Goal: Task Accomplishment & Management: Manage account settings

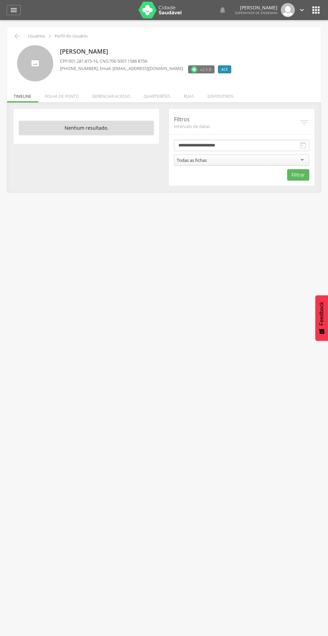
click at [167, 93] on li "Quarteirões" at bounding box center [157, 95] width 40 height 16
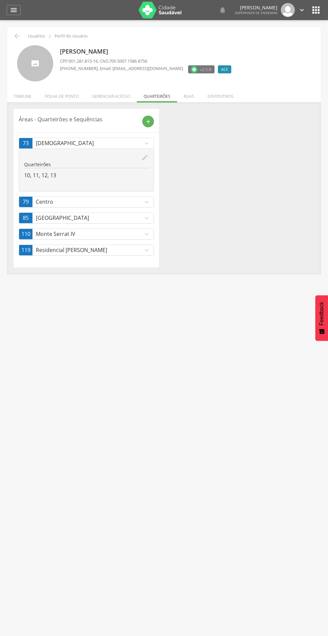
click at [148, 160] on icon "edit" at bounding box center [144, 157] width 7 height 7
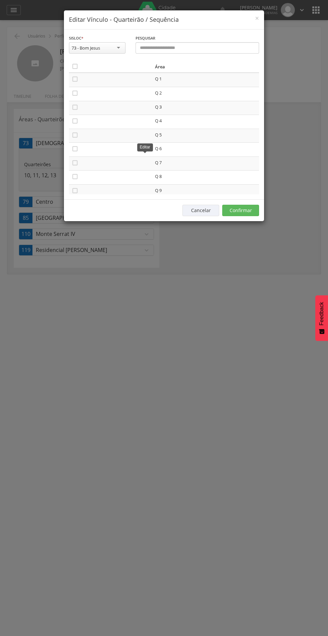
click at [75, 66] on icon "" at bounding box center [75, 66] width 7 height 7
click at [254, 209] on button "Confirmar" at bounding box center [240, 210] width 37 height 11
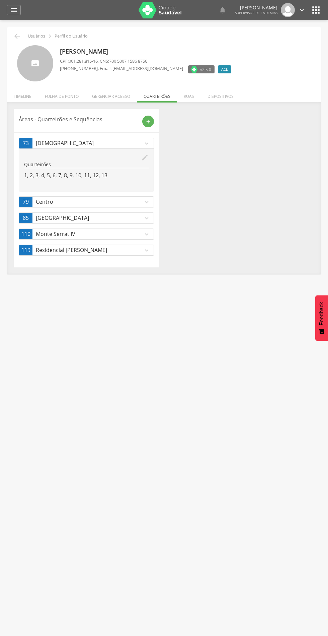
click at [145, 157] on icon "edit" at bounding box center [144, 157] width 7 height 7
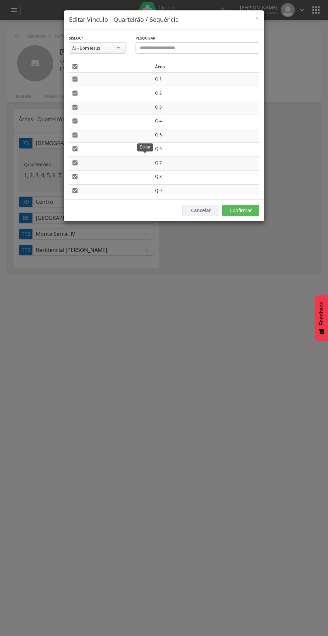
click at [75, 79] on icon "" at bounding box center [75, 79] width 7 height 7
click at [75, 66] on icon "" at bounding box center [75, 66] width 7 height 7
click at [77, 66] on icon "" at bounding box center [75, 66] width 7 height 7
click at [247, 206] on button "Confirmar" at bounding box center [240, 210] width 37 height 11
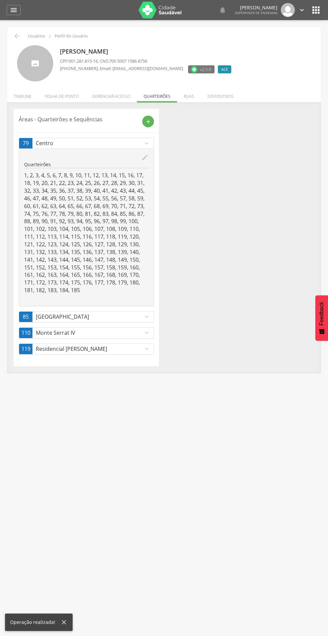
click at [148, 121] on icon "add" at bounding box center [148, 122] width 6 height 6
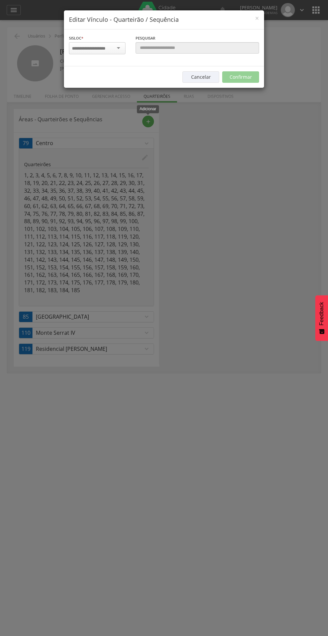
click at [101, 50] on input "select-one" at bounding box center [93, 49] width 42 height 6
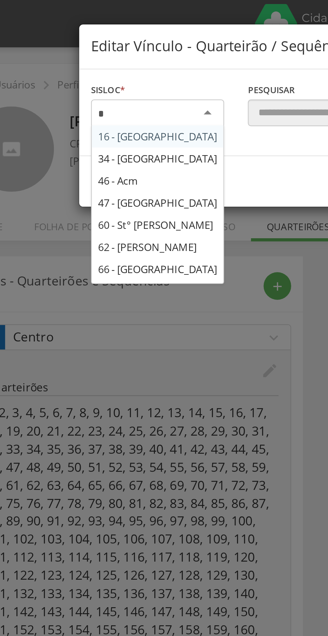
scroll to position [177, 0]
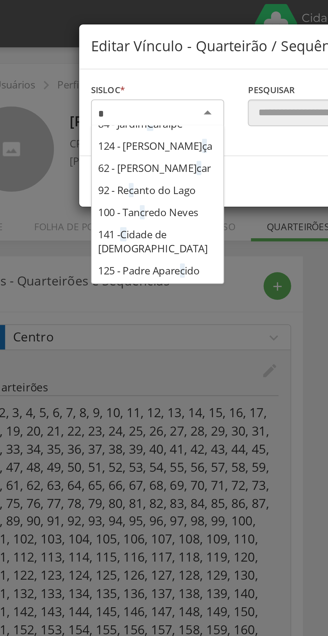
type input "**"
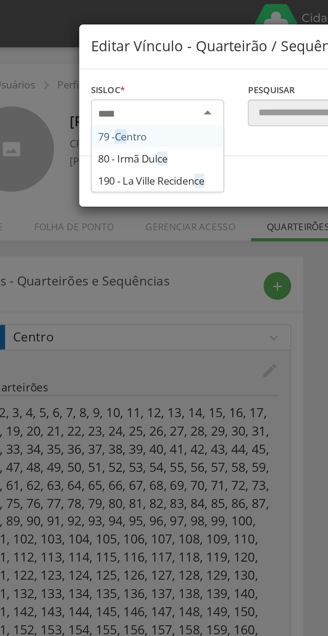
scroll to position [0, 0]
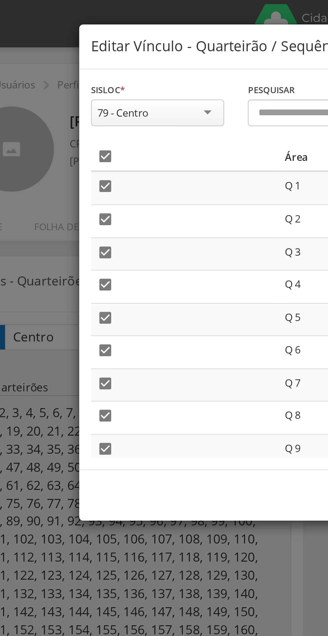
click at [76, 68] on icon "" at bounding box center [75, 66] width 7 height 7
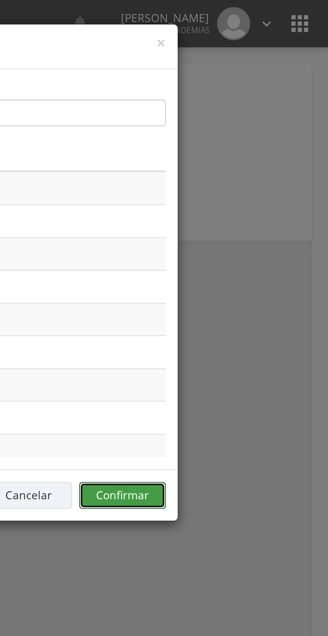
click at [243, 206] on button "Confirmar" at bounding box center [240, 210] width 37 height 11
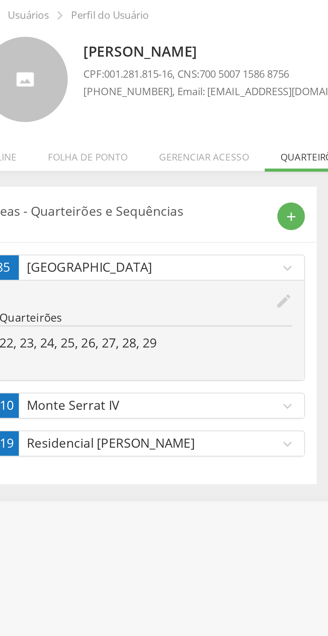
click at [147, 203] on icon "expand_more" at bounding box center [146, 201] width 7 height 7
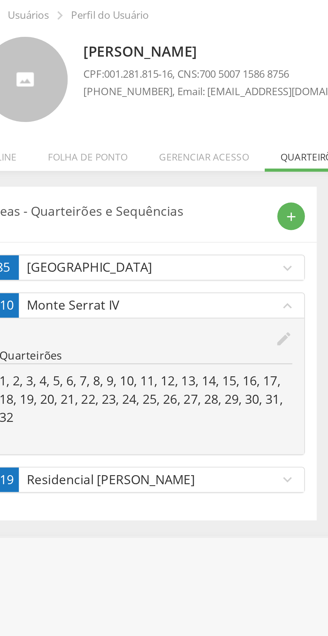
click at [142, 174] on icon "edit" at bounding box center [144, 173] width 7 height 7
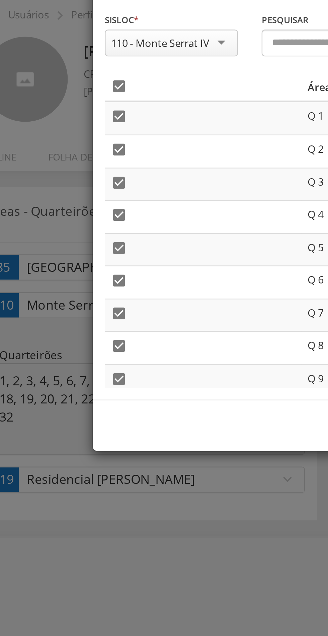
click at [76, 65] on icon "" at bounding box center [75, 66] width 7 height 7
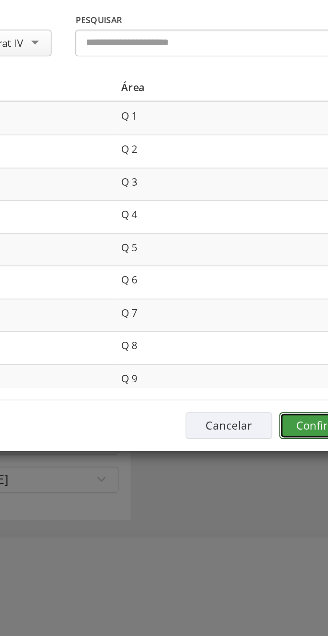
click at [235, 205] on button "Confirmar" at bounding box center [240, 210] width 37 height 11
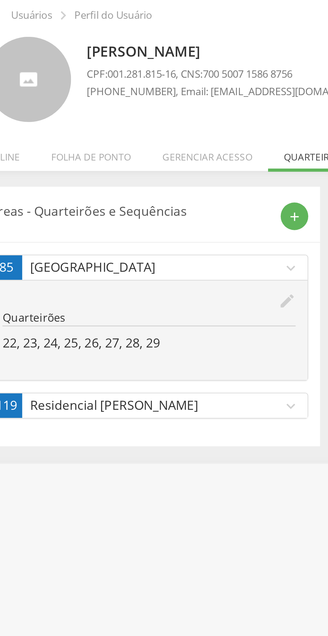
click at [148, 203] on icon "expand_more" at bounding box center [146, 201] width 7 height 7
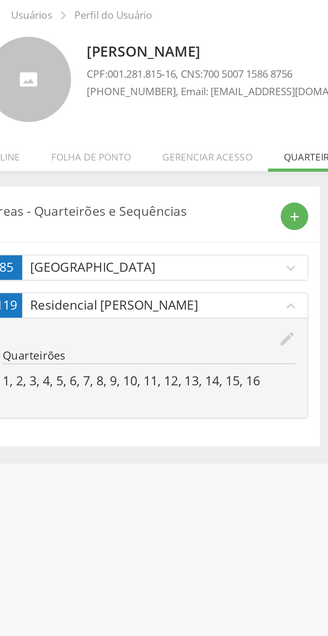
click at [146, 174] on icon "edit" at bounding box center [144, 173] width 7 height 7
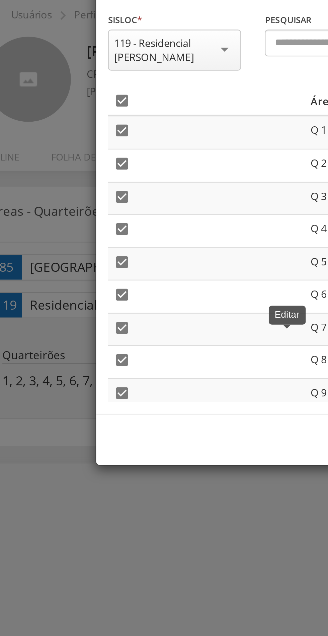
click at [78, 73] on icon "" at bounding box center [75, 72] width 7 height 7
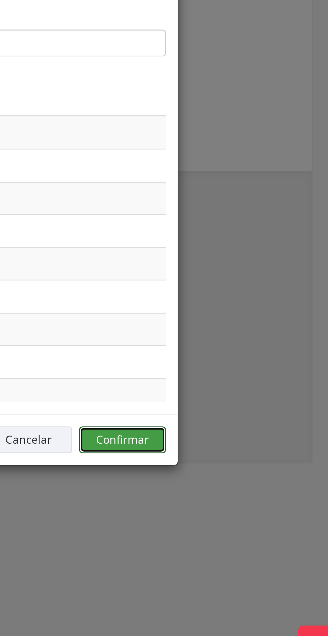
click at [243, 213] on button "Confirmar" at bounding box center [240, 216] width 37 height 11
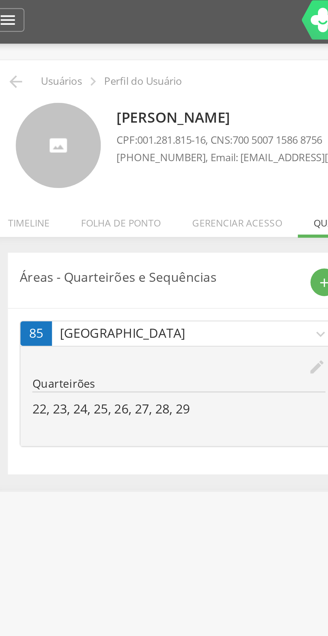
click at [20, 35] on icon "" at bounding box center [17, 36] width 8 height 8
